Goal: Check status: Check status

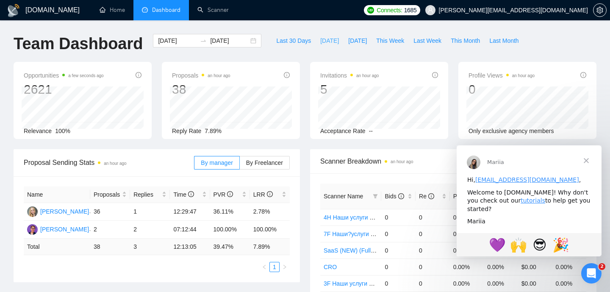
click at [320, 43] on span "[DATE]" at bounding box center [329, 40] width 19 height 9
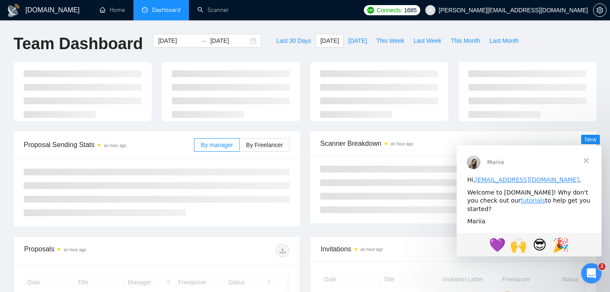
type input "[DATE]"
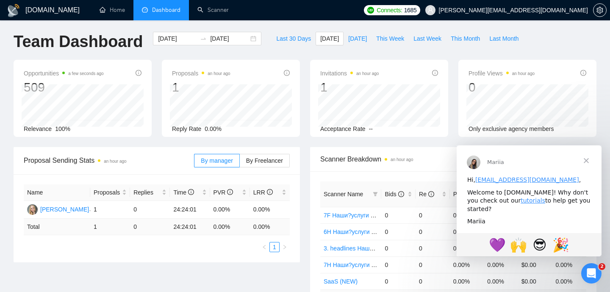
scroll to position [2, 0]
click at [348, 39] on span "[DATE]" at bounding box center [357, 38] width 19 height 9
type input "[DATE]"
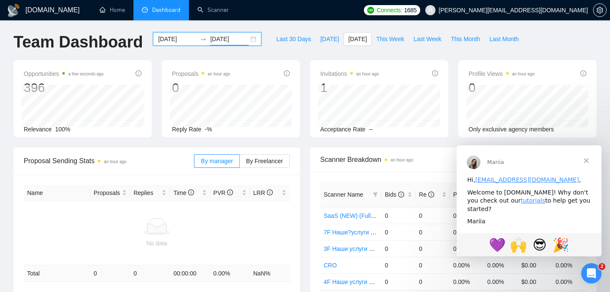
click at [233, 40] on input "[DATE]" at bounding box center [229, 38] width 39 height 9
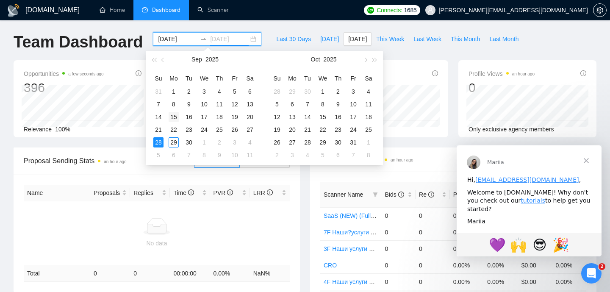
type input "[DATE]"
click at [173, 116] on div "15" at bounding box center [174, 117] width 10 height 10
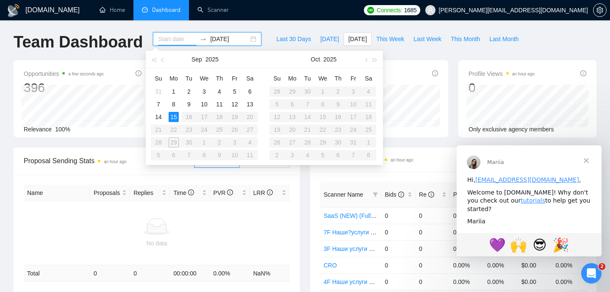
type input "[DATE]"
click at [174, 116] on div "15" at bounding box center [174, 117] width 10 height 10
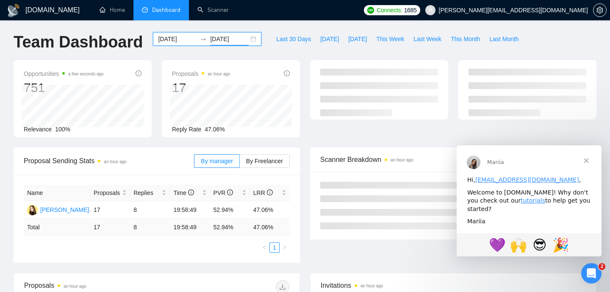
click at [217, 41] on input "[DATE]" at bounding box center [229, 38] width 39 height 9
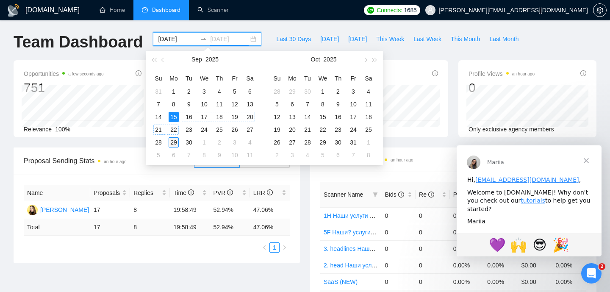
type input "[DATE]"
click at [174, 142] on div "29" at bounding box center [174, 142] width 10 height 10
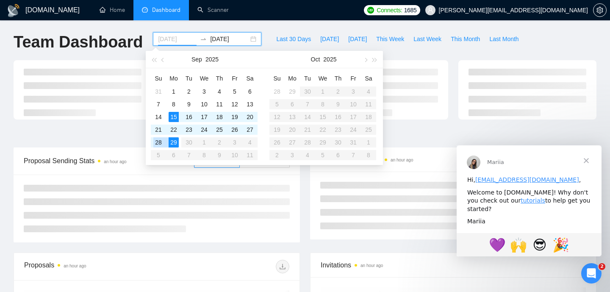
type input "[DATE]"
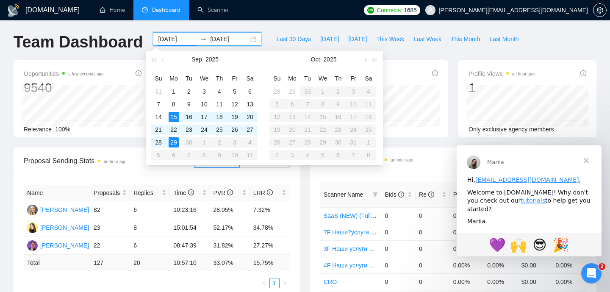
click at [119, 133] on div "Relevance 100%" at bounding box center [83, 129] width 118 height 9
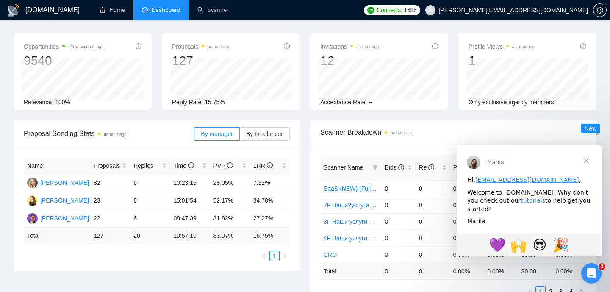
scroll to position [31, 0]
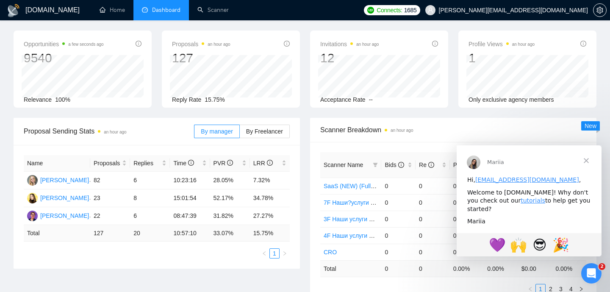
click at [585, 161] on span "Close" at bounding box center [586, 160] width 31 height 31
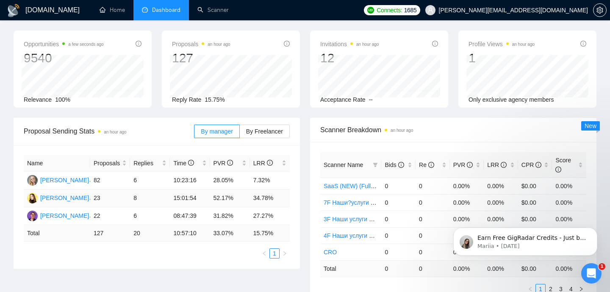
scroll to position [0, 0]
click at [223, 198] on td "52.17%" at bounding box center [230, 198] width 40 height 18
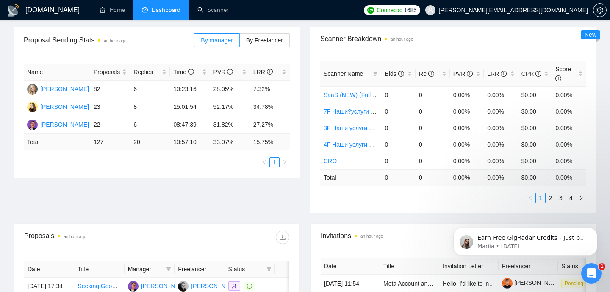
scroll to position [58, 0]
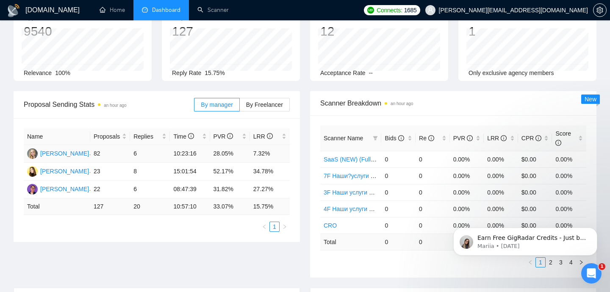
click at [98, 156] on td "82" at bounding box center [110, 154] width 40 height 18
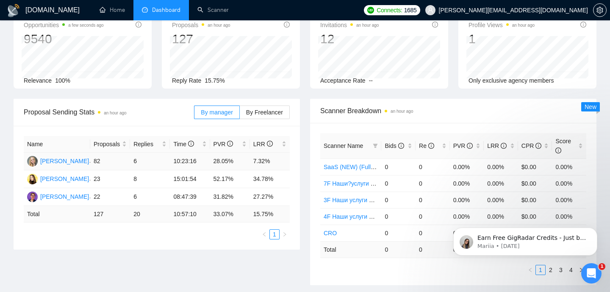
scroll to position [50, 0]
click at [252, 115] on span "By Freelancer" at bounding box center [264, 113] width 37 height 7
click at [240, 115] on input "By Freelancer" at bounding box center [240, 115] width 0 height 0
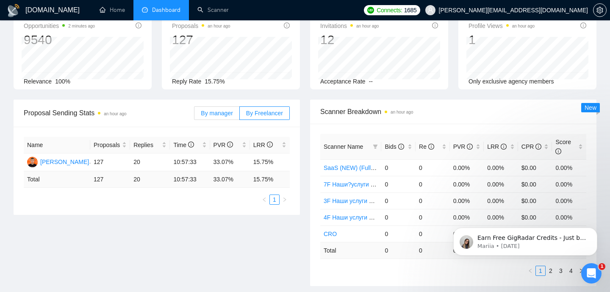
click at [217, 111] on span "By manager" at bounding box center [217, 113] width 32 height 7
click at [194, 115] on input "By manager" at bounding box center [194, 115] width 0 height 0
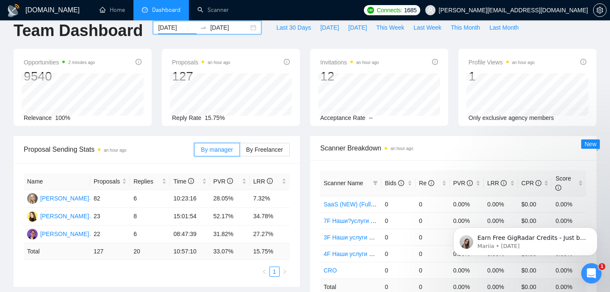
scroll to position [0, 0]
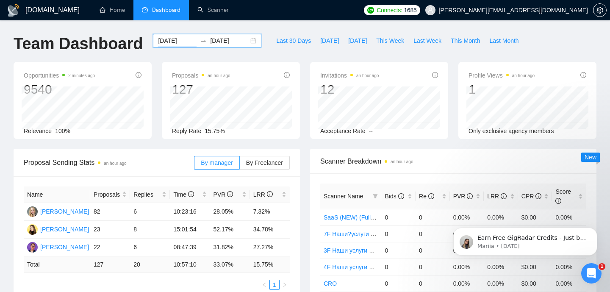
click at [239, 39] on input "[DATE]" at bounding box center [229, 40] width 39 height 9
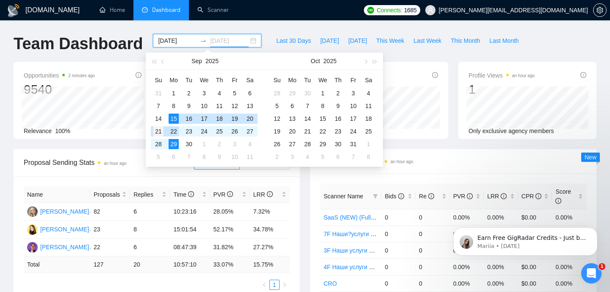
type input "[DATE]"
click at [156, 131] on div "21" at bounding box center [158, 131] width 10 height 10
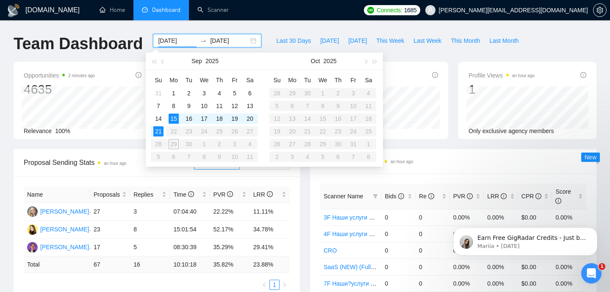
click at [174, 143] on table "Su Mo Tu We Th Fr Sa 31 1 2 3 4 5 6 7 8 9 10 11 12 13 14 15 16 17 18 19 20 21 2…" at bounding box center [204, 118] width 107 height 90
type input "[DATE]"
click at [161, 131] on div "21" at bounding box center [158, 131] width 10 height 10
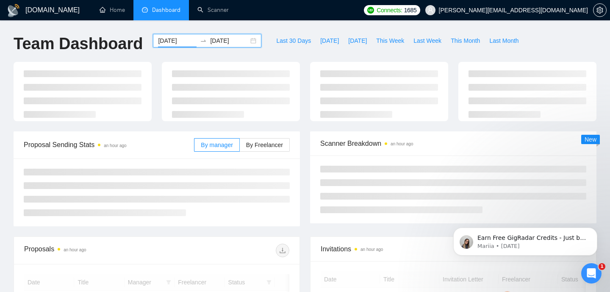
click at [175, 143] on span "Proposal Sending Stats an hour ago" at bounding box center [109, 144] width 170 height 11
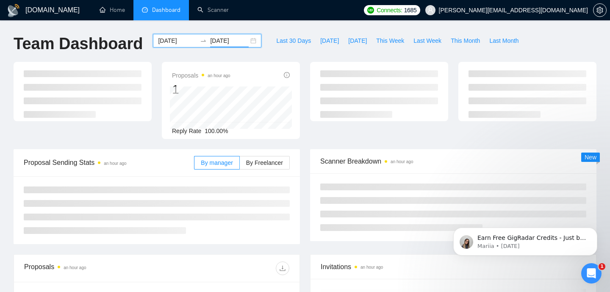
click at [223, 42] on input "[DATE]" at bounding box center [229, 40] width 39 height 9
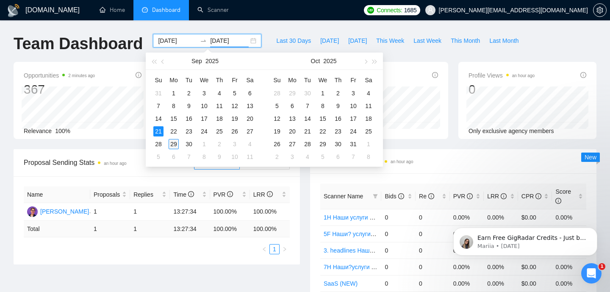
type input "[DATE]"
click at [174, 142] on div "29" at bounding box center [174, 144] width 10 height 10
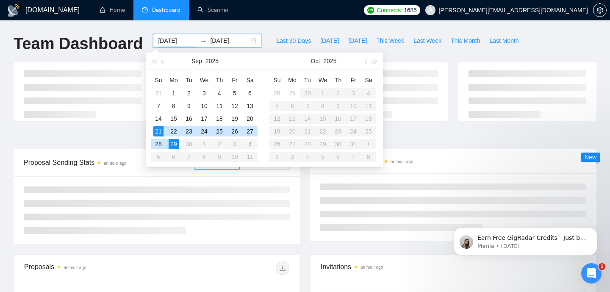
type input "[DATE]"
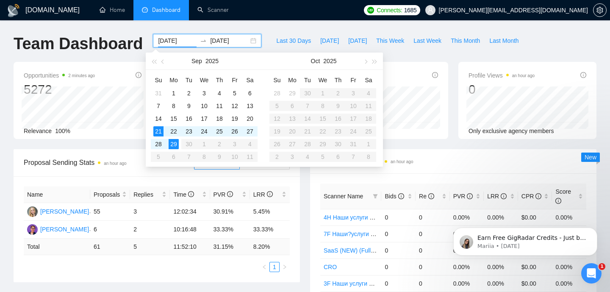
click at [117, 132] on div "Relevance 100%" at bounding box center [83, 130] width 118 height 9
